Goal: Check status: Check status

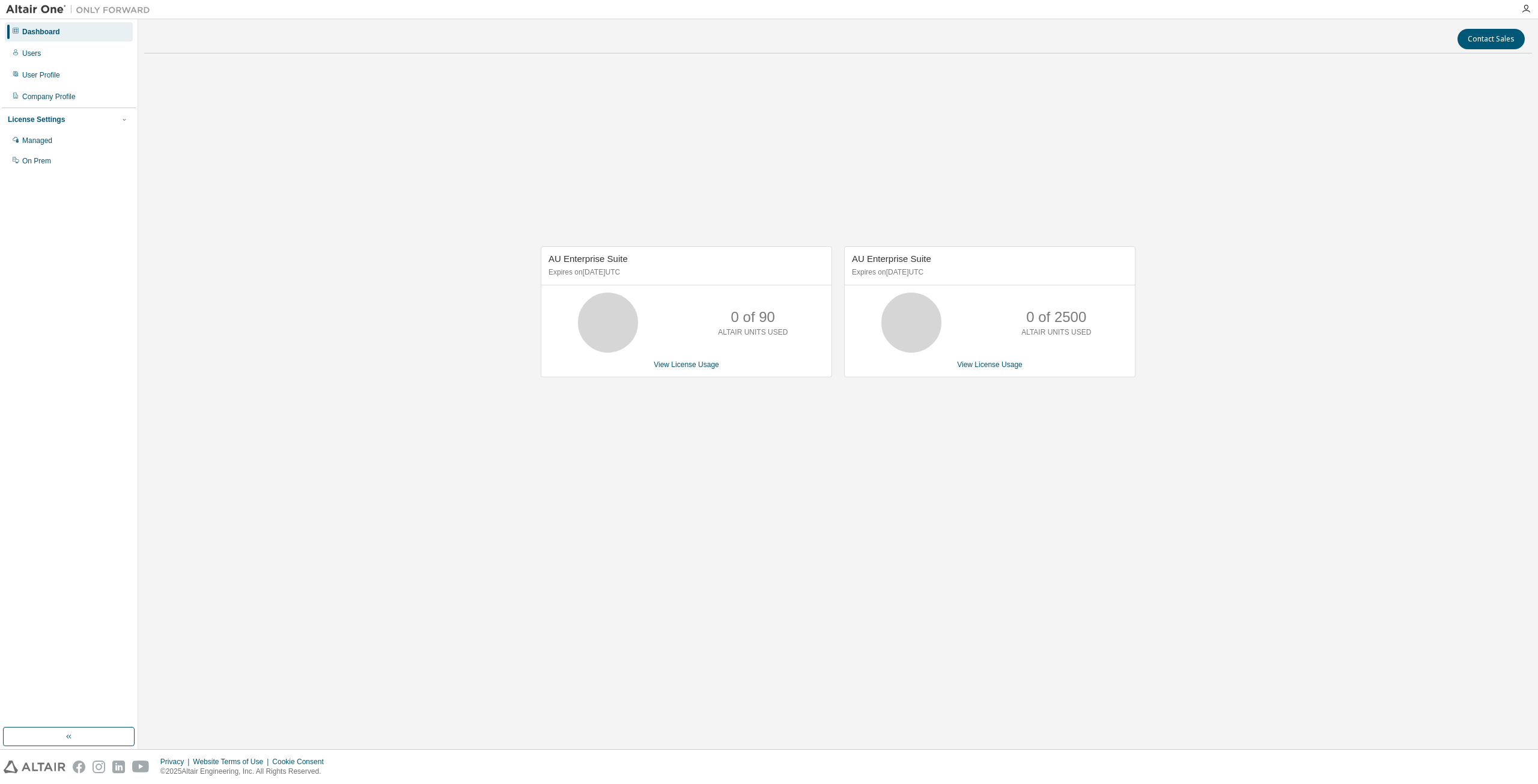
drag, startPoint x: 608, startPoint y: 273, endPoint x: 688, endPoint y: 274, distance: 80.0
click at [688, 274] on p "Expires on [DATE] UTC" at bounding box center [685, 272] width 273 height 10
click at [585, 258] on span "AU Enterprise Suite" at bounding box center [588, 258] width 79 height 10
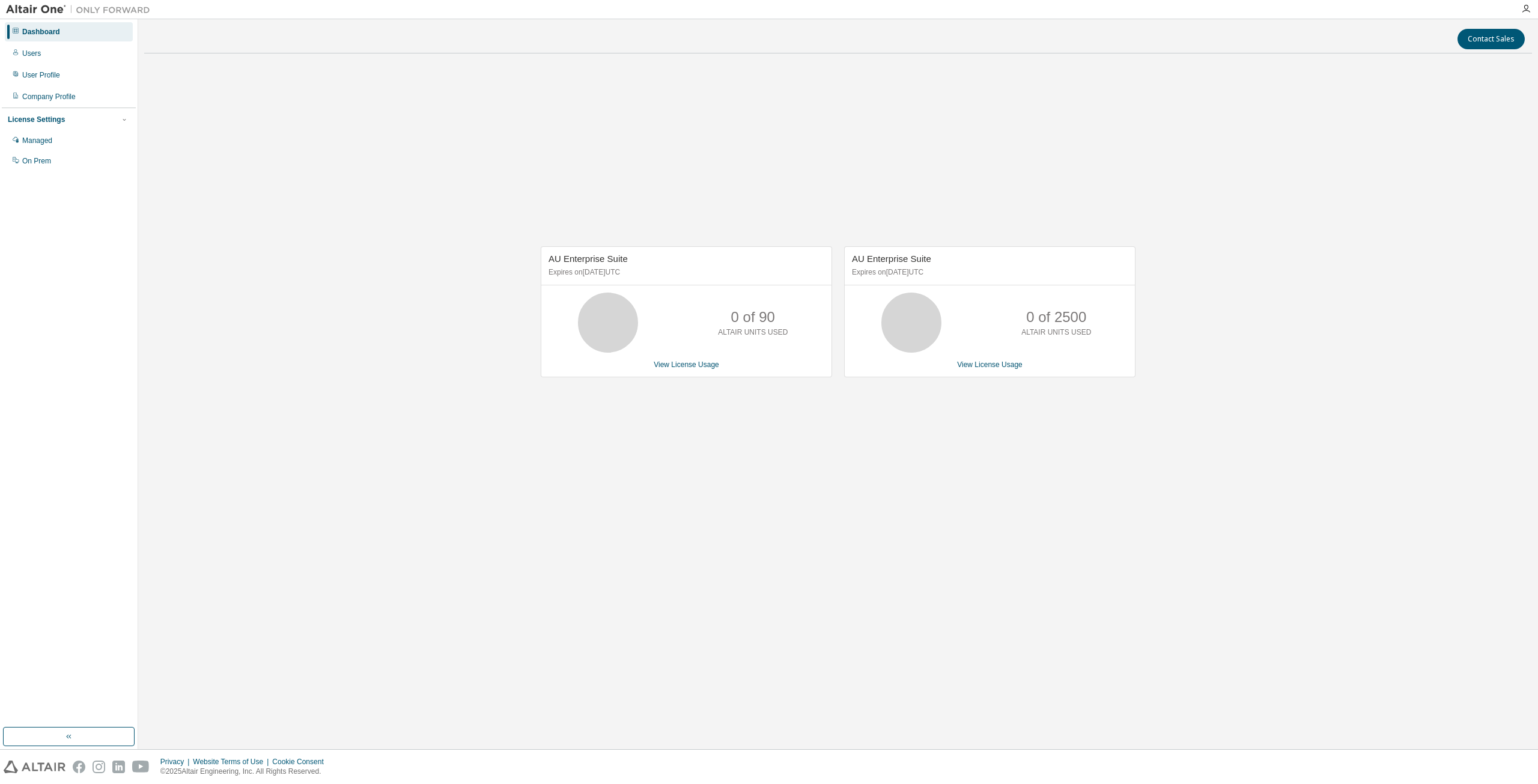
click at [621, 274] on p "Expires on November 22, 2025 UTC" at bounding box center [685, 272] width 273 height 10
click at [684, 271] on p "Expires on November 22, 2025 UTC" at bounding box center [685, 272] width 273 height 10
